Goal: Task Accomplishment & Management: Complete application form

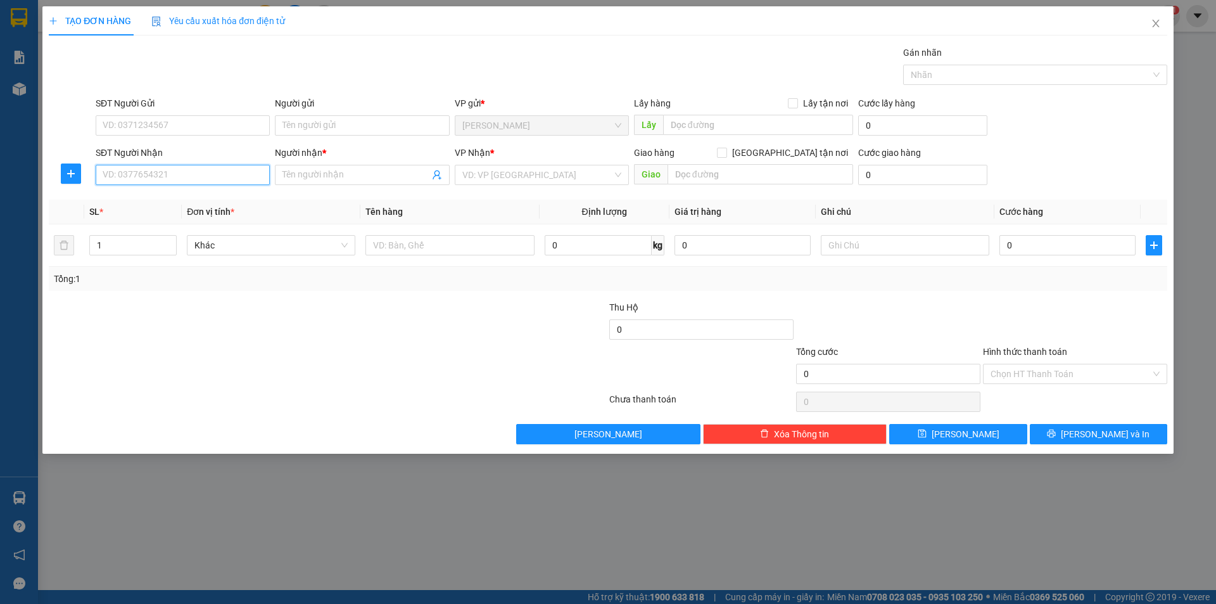
click at [187, 179] on input "SĐT Người Nhận" at bounding box center [183, 175] width 174 height 20
click at [191, 200] on div "0902355928 - PHÚC" at bounding box center [182, 200] width 159 height 14
type input "0902355928"
type input "PHÚC"
type input "0902355928"
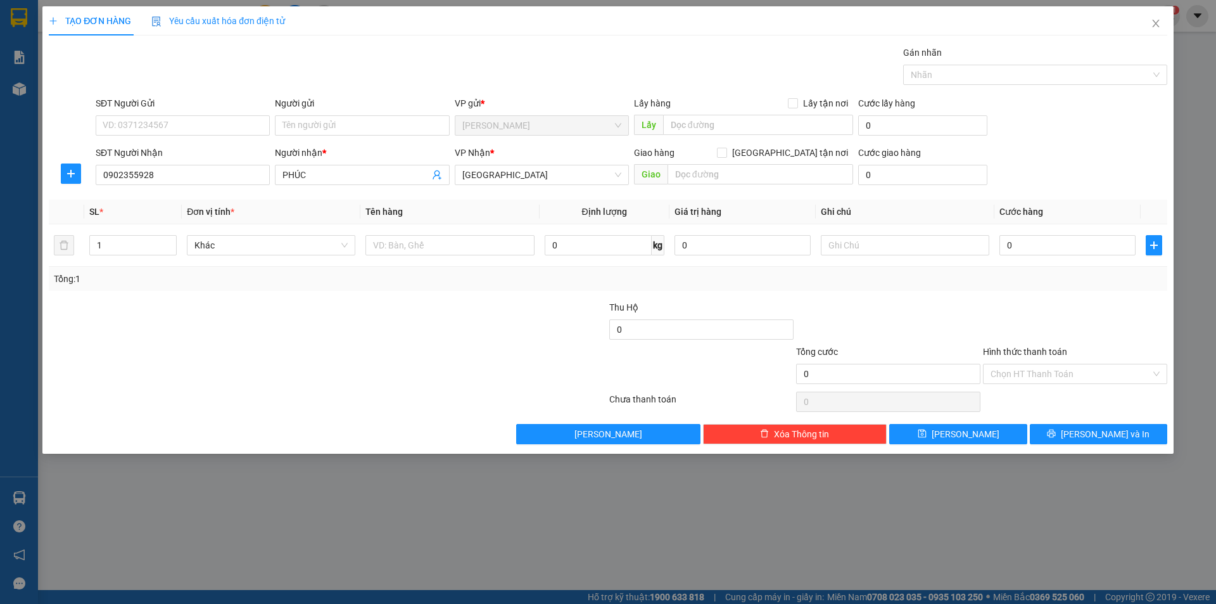
click at [351, 114] on div "Người gửi" at bounding box center [362, 105] width 174 height 19
click at [351, 124] on input "Người gửi" at bounding box center [362, 125] width 174 height 20
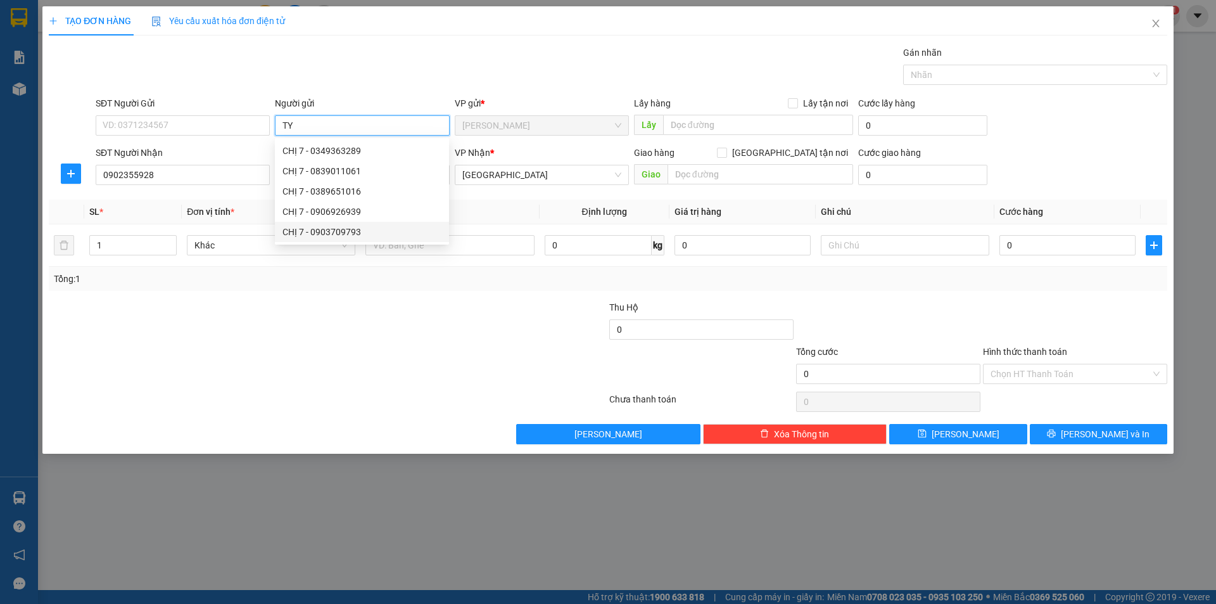
type input "TY"
drag, startPoint x: 185, startPoint y: 411, endPoint x: 496, endPoint y: 237, distance: 356.1
click at [234, 371] on div "Transit Pickup Surcharge Ids Transit Deliver Surcharge Ids Transit Deliver Surc…" at bounding box center [608, 245] width 1118 height 398
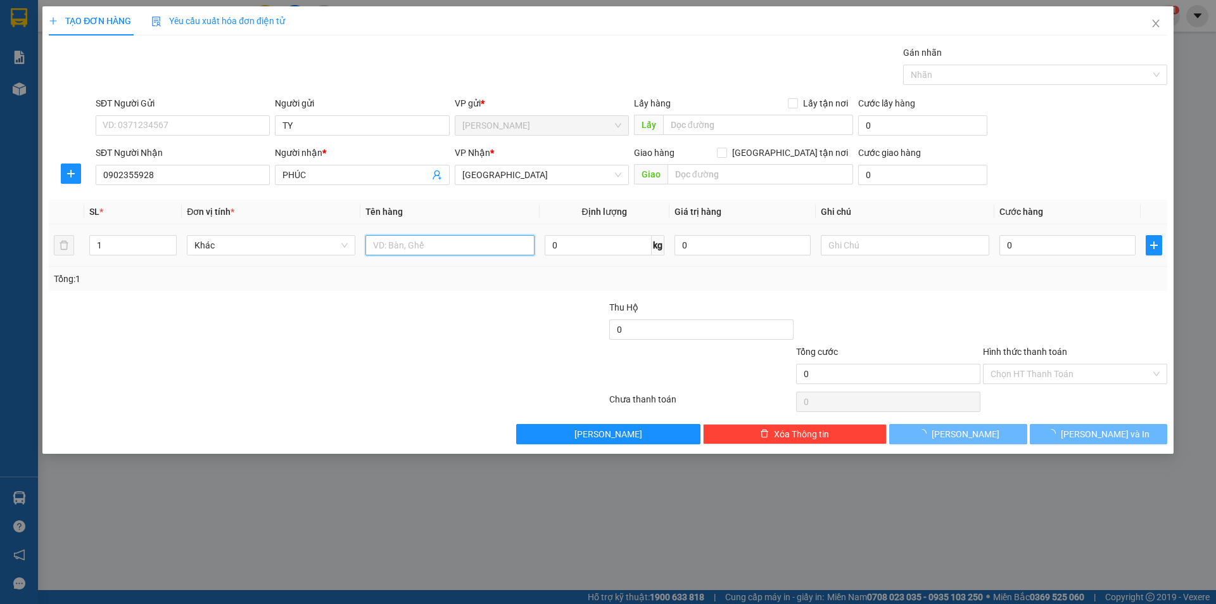
click at [463, 244] on input "text" at bounding box center [449, 245] width 168 height 20
type input "T XỐP"
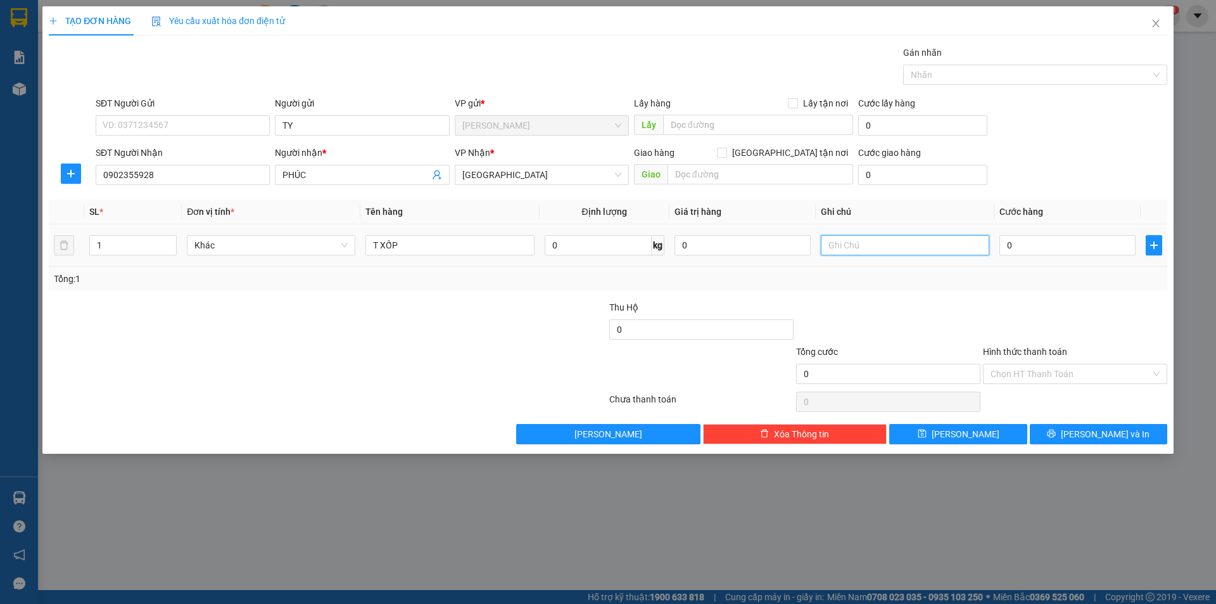
click at [863, 249] on input "text" at bounding box center [905, 245] width 168 height 20
type input "R"
click at [1049, 383] on div "Chọn HT Thanh Toán" at bounding box center [1075, 374] width 184 height 20
type input "C"
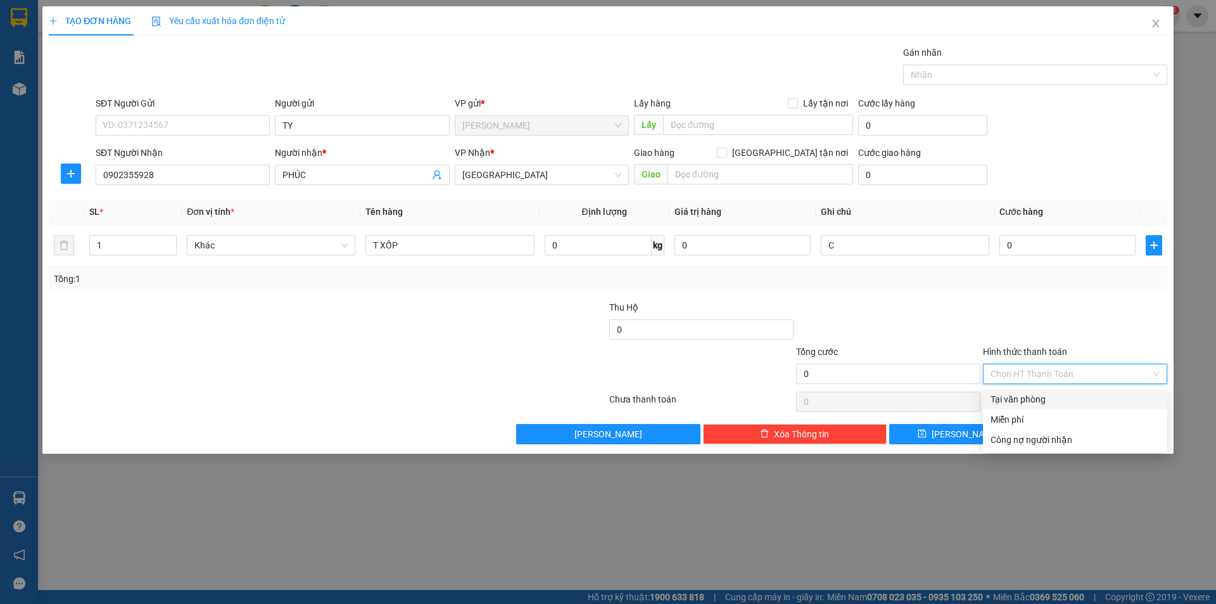
click at [1042, 372] on input "Hình thức thanh toán" at bounding box center [1070, 373] width 160 height 19
drag, startPoint x: 1023, startPoint y: 415, endPoint x: 1053, endPoint y: 420, distance: 30.8
click at [1034, 415] on div "Miễn phí" at bounding box center [1074, 419] width 169 height 14
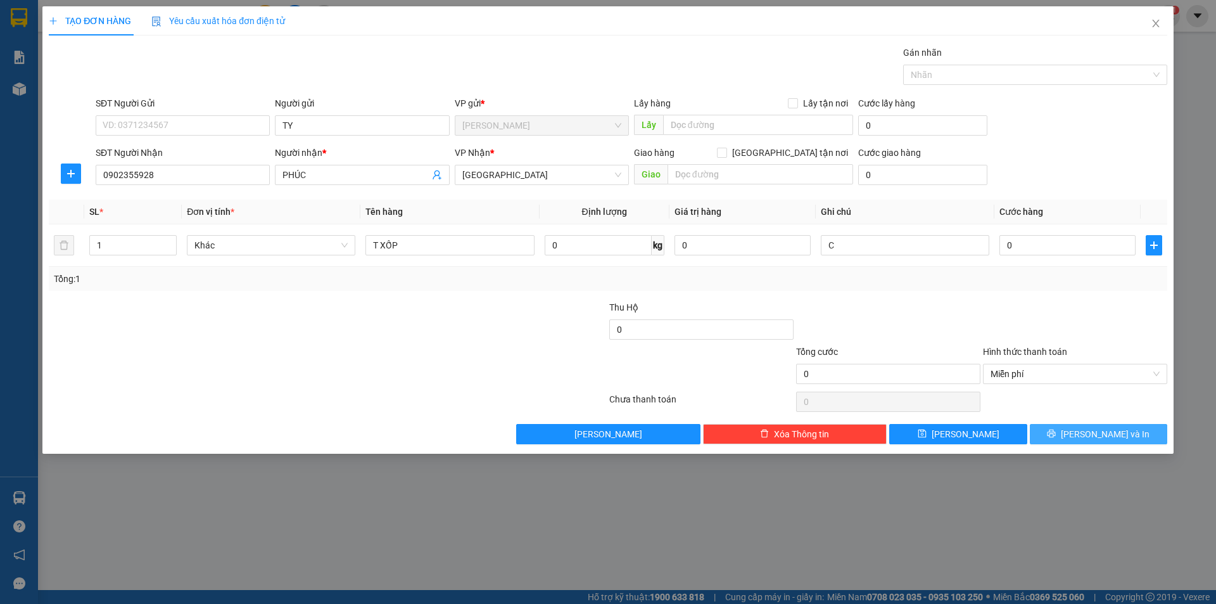
click at [1072, 426] on button "[PERSON_NAME] và In" at bounding box center [1098, 434] width 137 height 20
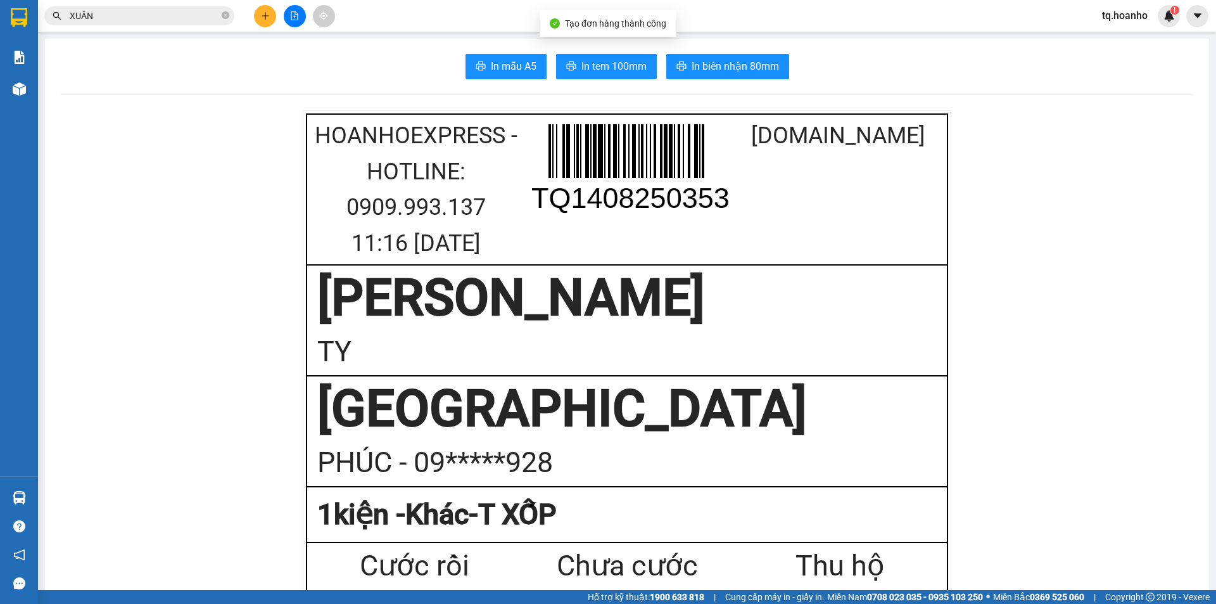
click at [581, 63] on span "In tem 100mm" at bounding box center [613, 66] width 65 height 16
drag, startPoint x: 248, startPoint y: 49, endPoint x: 289, endPoint y: 75, distance: 48.7
